Goal: Task Accomplishment & Management: Use online tool/utility

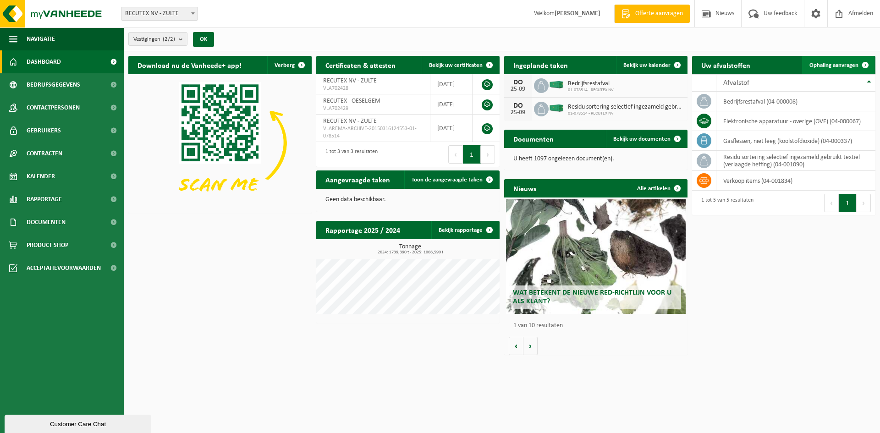
click at [836, 68] on link "Ophaling aanvragen" at bounding box center [838, 65] width 72 height 18
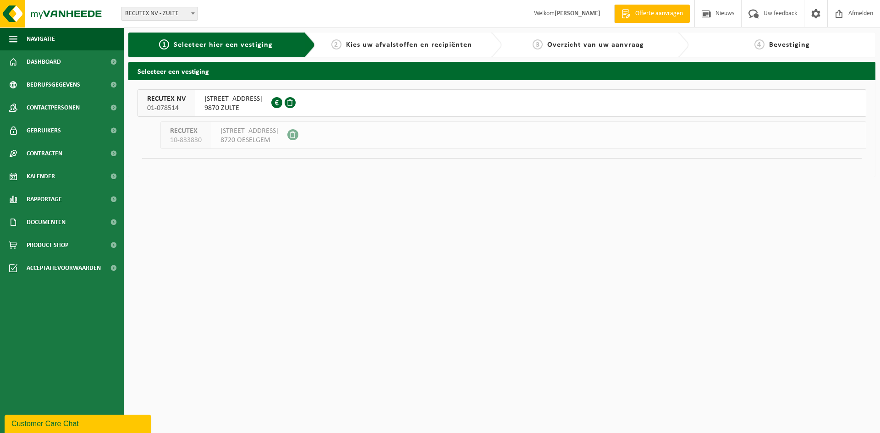
click at [227, 97] on span "WAREGEMSTRAAT 148" at bounding box center [233, 98] width 58 height 9
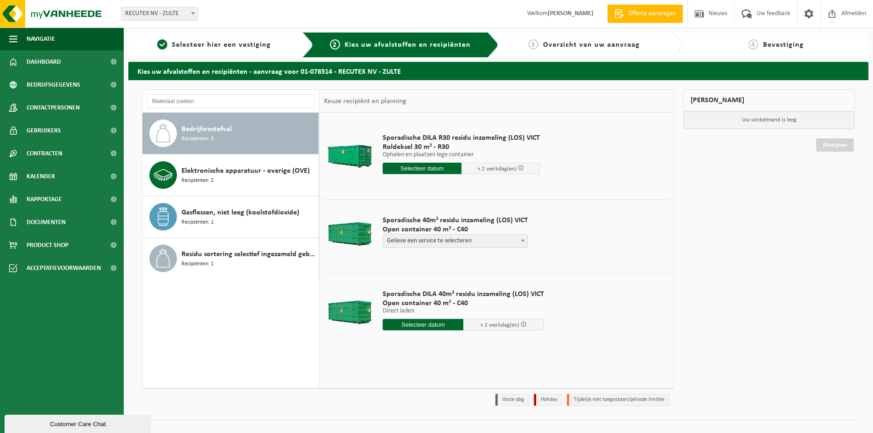
click at [521, 240] on b at bounding box center [523, 241] width 4 height 2
select select "P2PL-VEL-098641_HK-XC-40-GN-00_04-000008_46"
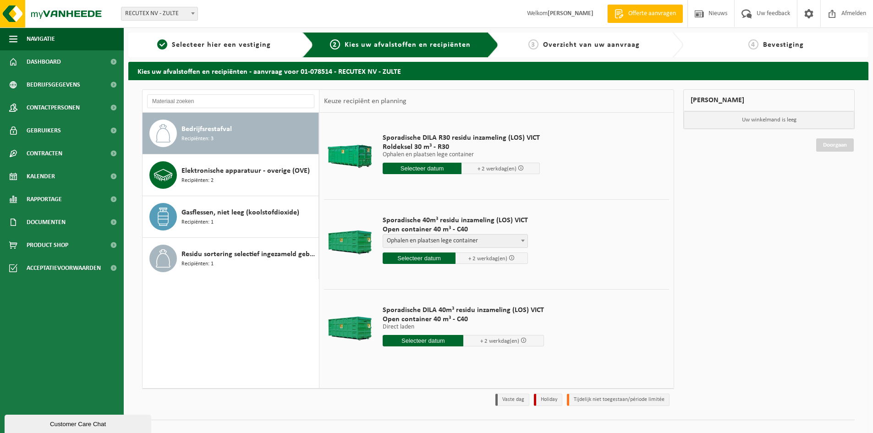
click at [433, 259] on input "text" at bounding box center [419, 258] width 73 height 11
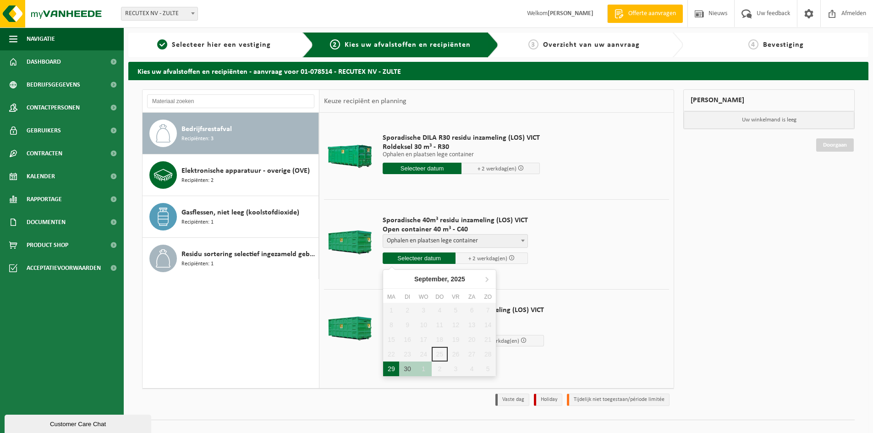
click at [389, 369] on div "29" at bounding box center [391, 369] width 16 height 15
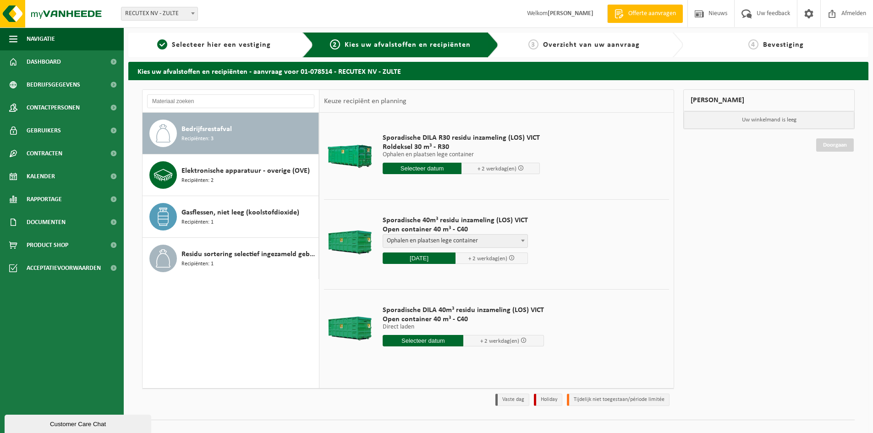
type input "Van 2025-09-29"
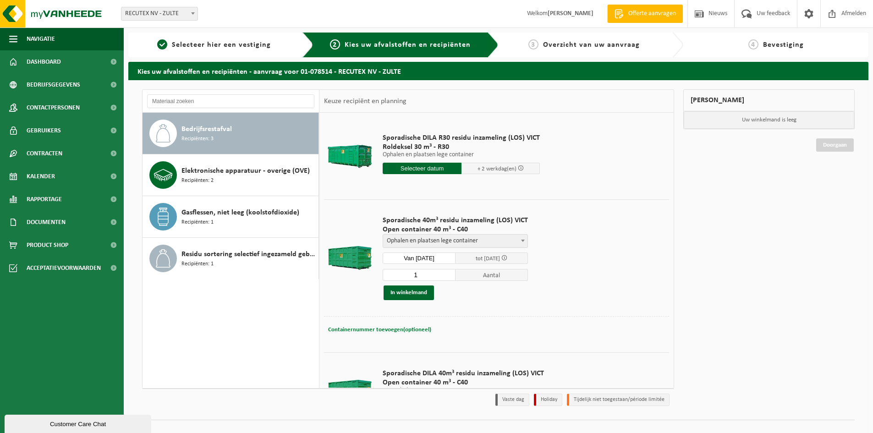
click at [396, 329] on span "Containernummer toevoegen(optioneel)" at bounding box center [379, 330] width 103 height 6
type input "VANAF 10U (NIET VROEGER)"
drag, startPoint x: 457, startPoint y: 329, endPoint x: 357, endPoint y: 328, distance: 100.4
click at [357, 328] on div "Containernummer toevoegen(optioneel) Annuleren VANAF 10U (NIET VROEGER)" at bounding box center [496, 330] width 341 height 13
click at [412, 292] on button "In winkelmand" at bounding box center [409, 293] width 50 height 15
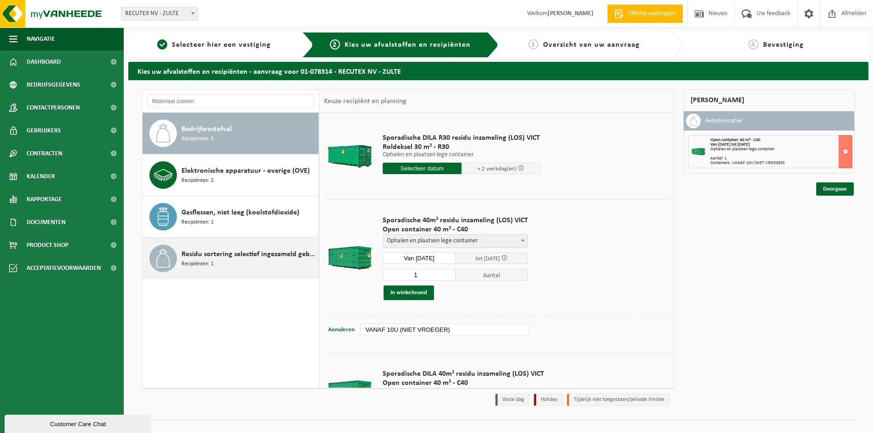
click at [218, 255] on span "Residu sortering selectief ingezameld gebruikt textiel (verlaagde heffing)" at bounding box center [249, 254] width 135 height 11
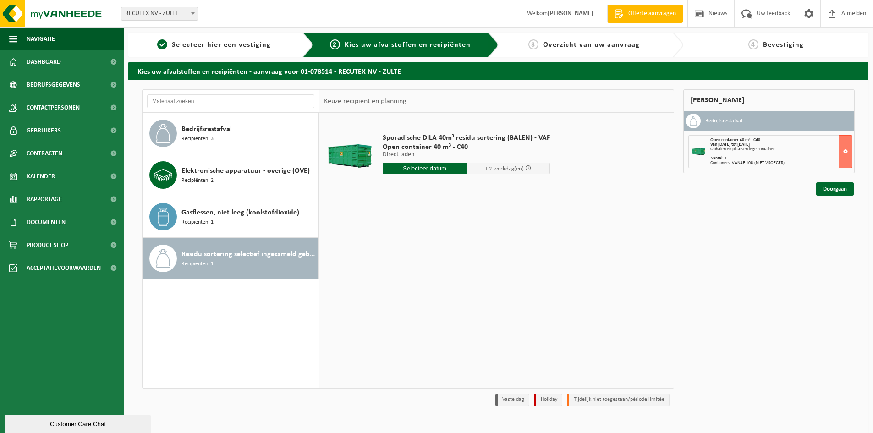
click at [426, 171] on input "text" at bounding box center [425, 168] width 84 height 11
click at [389, 280] on div "29" at bounding box center [391, 279] width 16 height 15
type input "Van 2025-09-29"
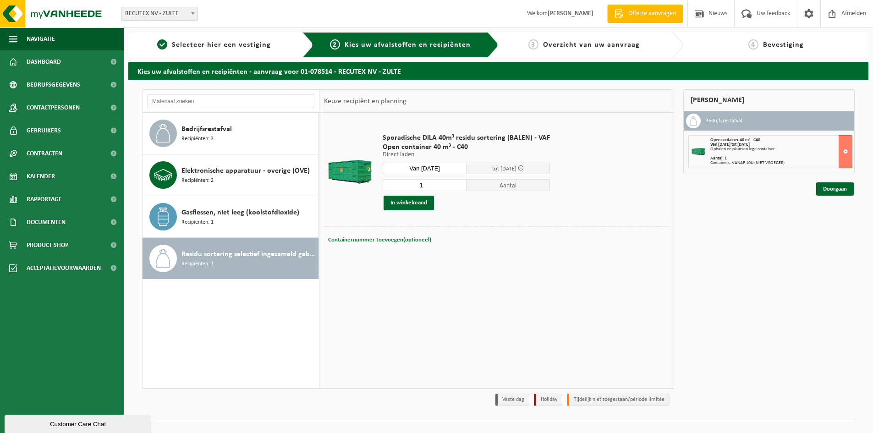
click at [424, 238] on span "Containernummer toevoegen(optioneel)" at bounding box center [379, 240] width 103 height 6
paste input "VANAF 10U (NIET VROEGER)"
type input "VANAF 10U (NIET VROEGER)"
click at [408, 202] on button "In winkelmand" at bounding box center [409, 203] width 50 height 15
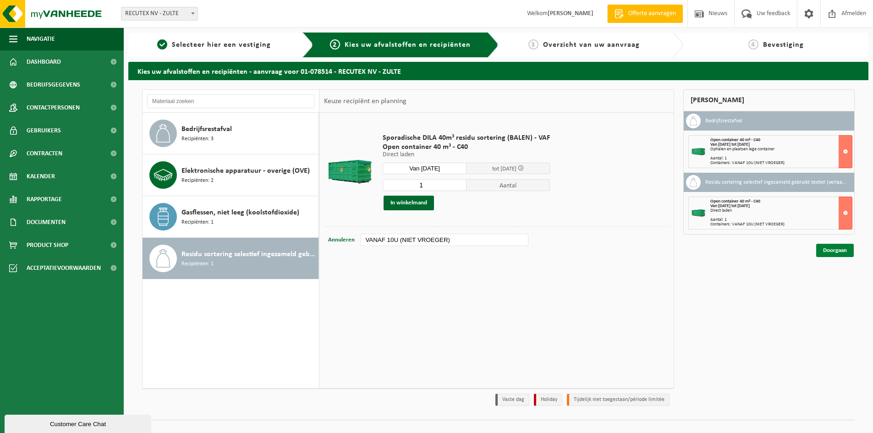
click at [839, 254] on link "Doorgaan" at bounding box center [835, 250] width 38 height 13
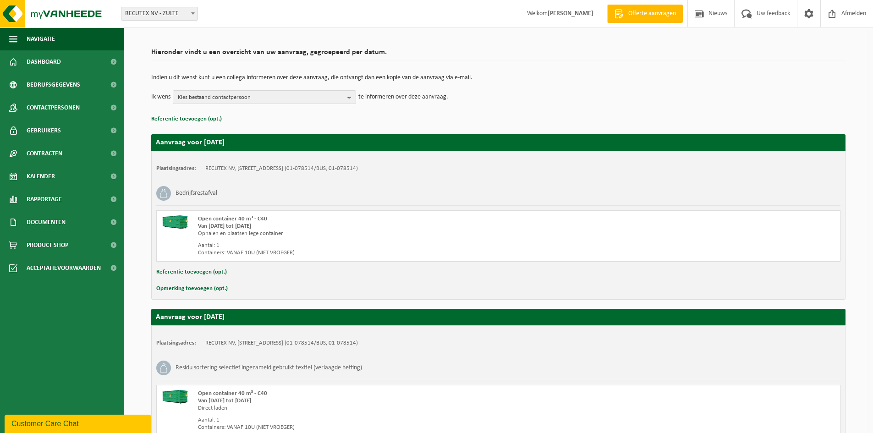
scroll to position [142, 0]
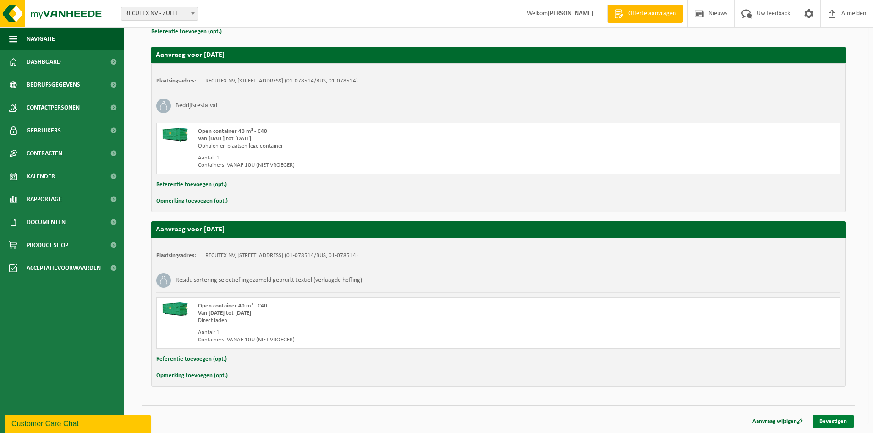
click at [849, 422] on link "Bevestigen" at bounding box center [833, 421] width 41 height 13
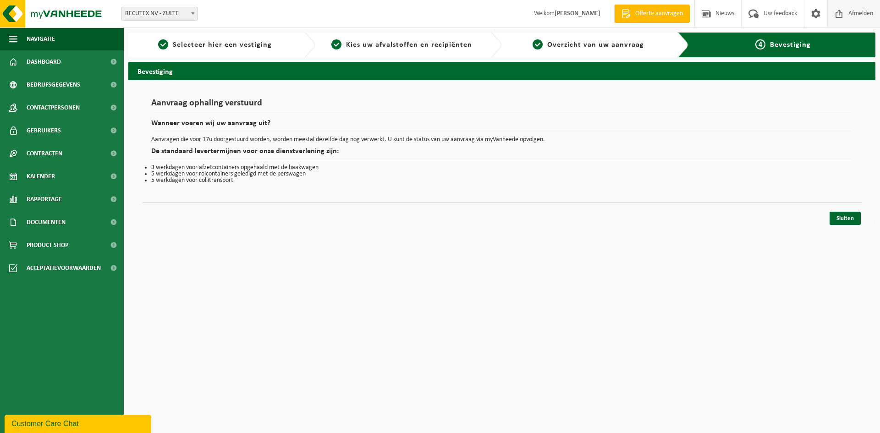
click at [862, 11] on span "Afmelden" at bounding box center [860, 13] width 29 height 27
